Goal: Find specific page/section: Find specific page/section

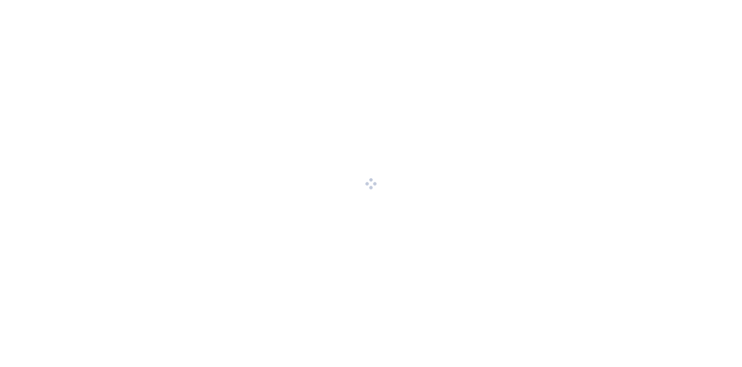
scroll to position [238, 0]
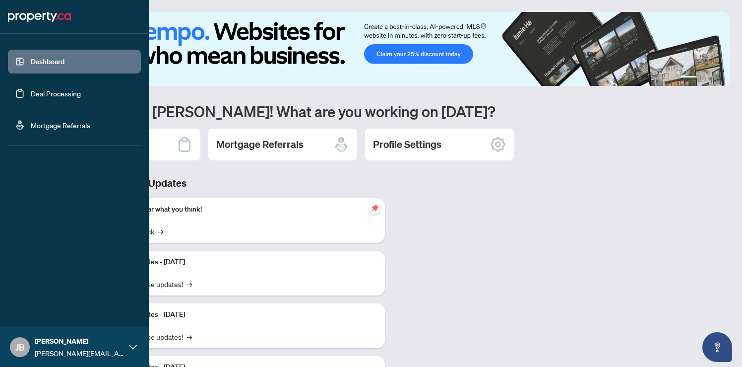
click at [66, 98] on link "Deal Processing" at bounding box center [56, 93] width 50 height 9
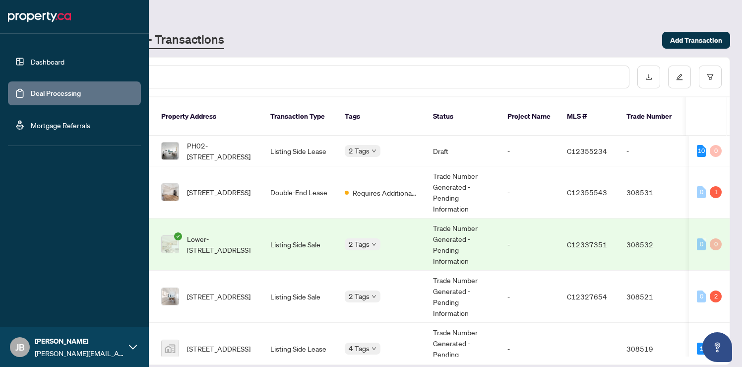
click at [64, 66] on link "Dashboard" at bounding box center [48, 61] width 34 height 9
